Goal: Task Accomplishment & Management: Use online tool/utility

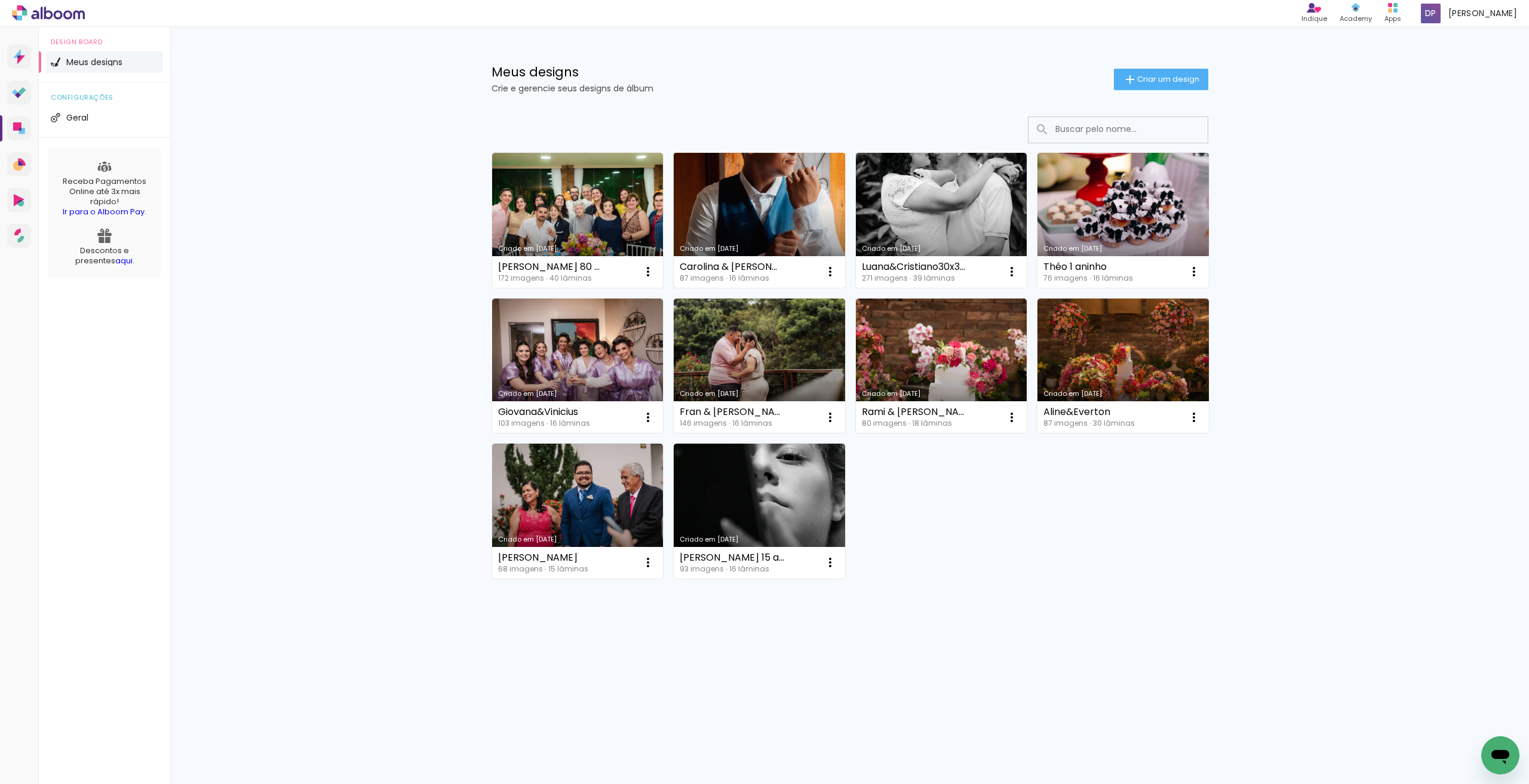
click at [791, 215] on link "Criado em [DATE]" at bounding box center [759, 220] width 171 height 135
